Goal: Task Accomplishment & Management: Complete application form

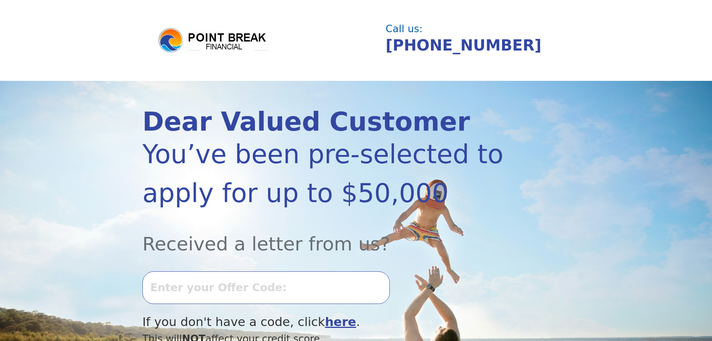
click at [227, 289] on input "text" at bounding box center [265, 287] width 247 height 32
click at [335, 287] on input "0923k27461" at bounding box center [265, 287] width 247 height 32
type input "0923k27461"
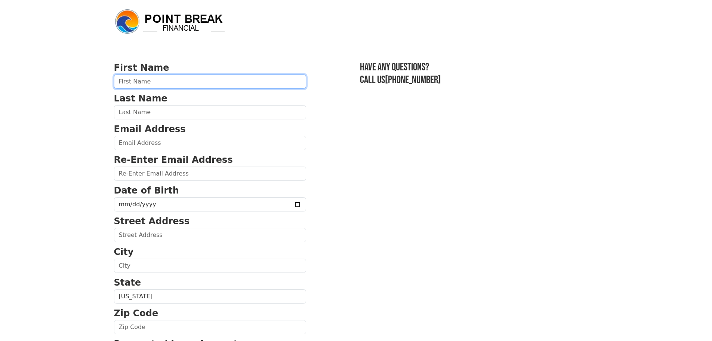
click at [175, 84] on input "text" at bounding box center [210, 81] width 192 height 14
type input "Kirsti"
type input "[PERSON_NAME]"
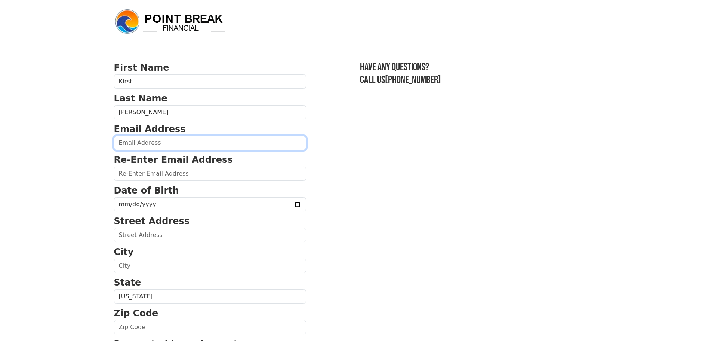
type input "[EMAIL_ADDRESS][DOMAIN_NAME]"
type input "[STREET_ADDRESS][PERSON_NAME]"
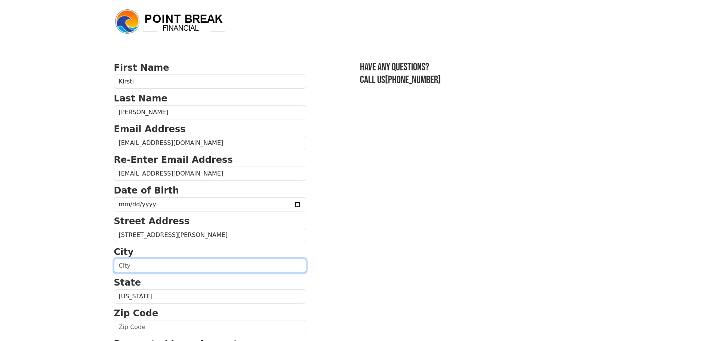
type input "[PERSON_NAME]"
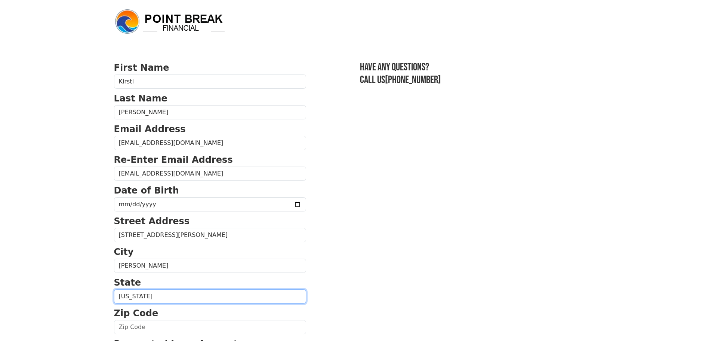
select select "OR"
type input "97030-2793"
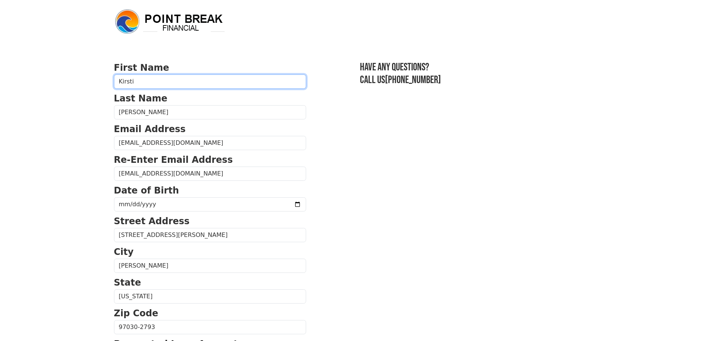
type input "[PHONE_NUMBER]"
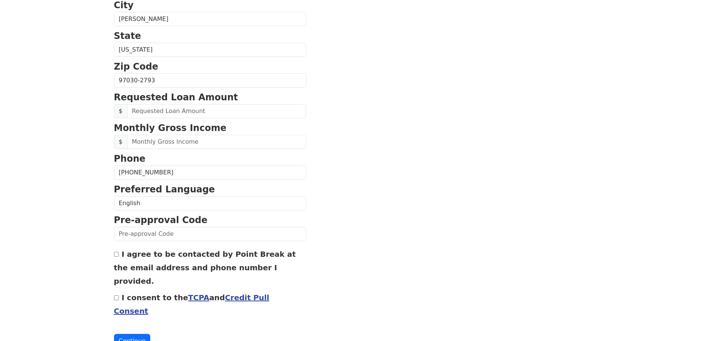
scroll to position [248, 0]
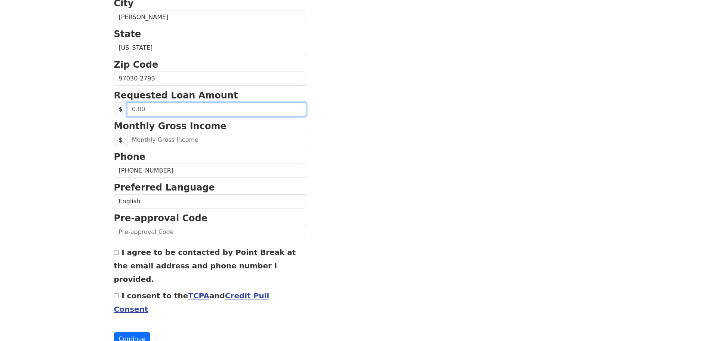
click at [170, 109] on input "text" at bounding box center [216, 109] width 179 height 14
type input "20,000.00"
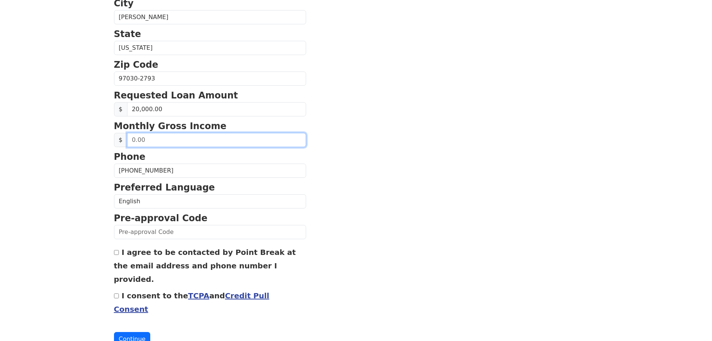
click at [168, 137] on input "text" at bounding box center [216, 140] width 179 height 14
type input "110,000.00"
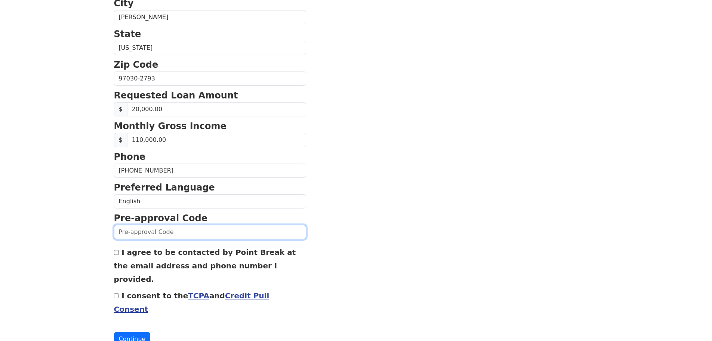
click at [151, 233] on input "text" at bounding box center [210, 232] width 192 height 14
type input "0923k27461"
click at [115, 293] on input "I consent to the TCPA and Credit Pull Consent" at bounding box center [116, 295] width 5 height 5
checkbox input "true"
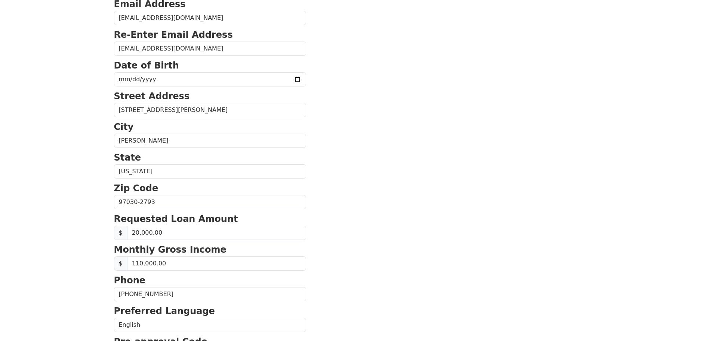
scroll to position [73, 0]
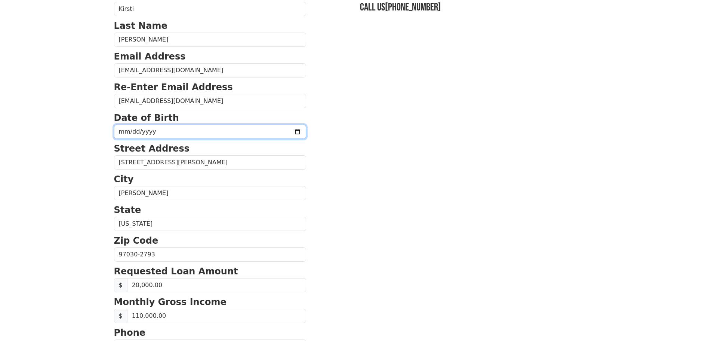
click at [169, 132] on input "date" at bounding box center [210, 131] width 192 height 14
type input "[DATE]"
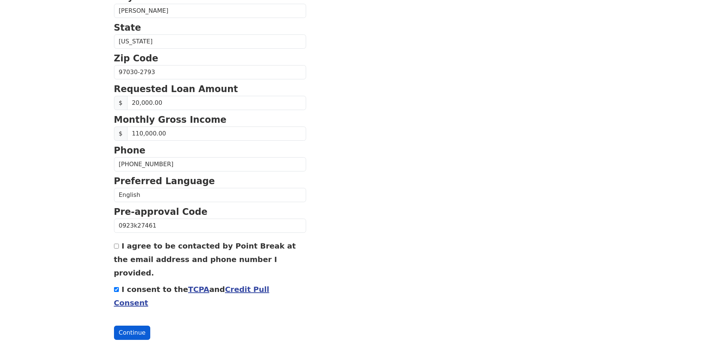
click at [131, 325] on button "Continue" at bounding box center [132, 332] width 37 height 14
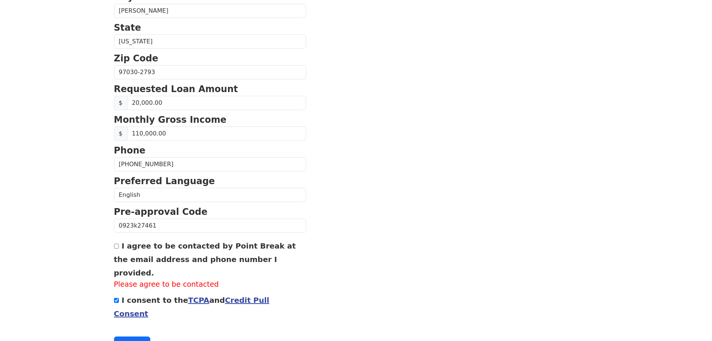
click at [115, 248] on input "I agree to be contacted by Point Break at the email address and phone number I …" at bounding box center [116, 245] width 5 height 5
checkbox input "true"
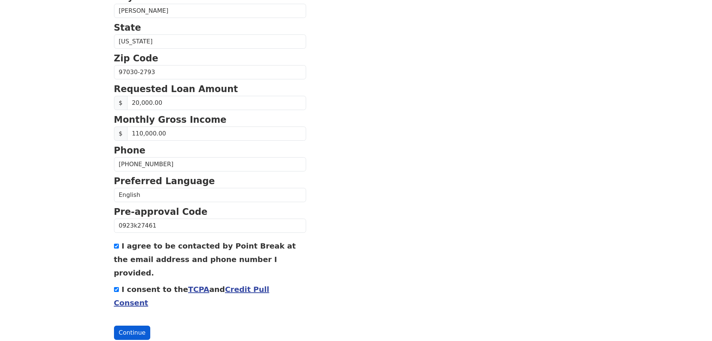
click at [136, 325] on button "Continue" at bounding box center [132, 332] width 37 height 14
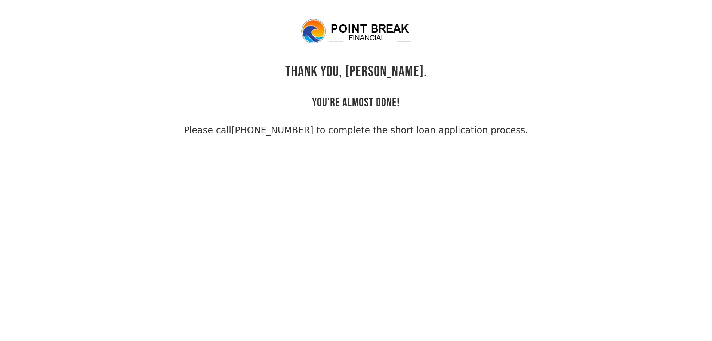
click at [455, 51] on div "THANK YOU, [PERSON_NAME]. YOU'RE ALMOST DONE! Please call [PHONE_NUMBER] to com…" at bounding box center [356, 77] width 484 height 119
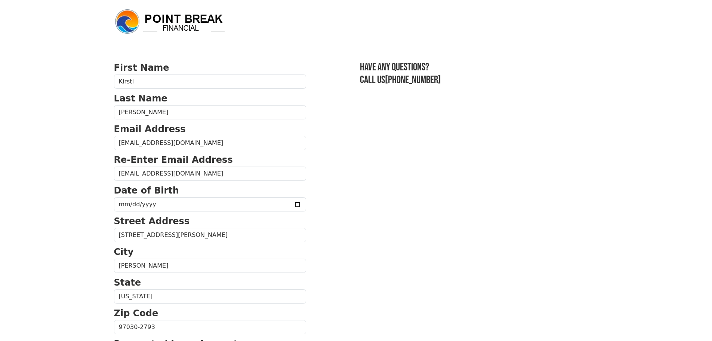
select select "OR"
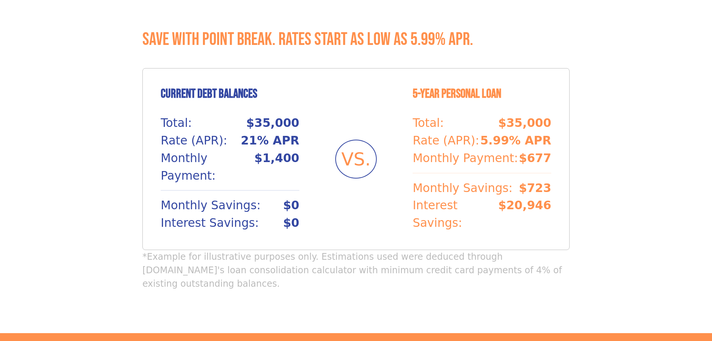
scroll to position [629, 0]
